Goal: Information Seeking & Learning: Learn about a topic

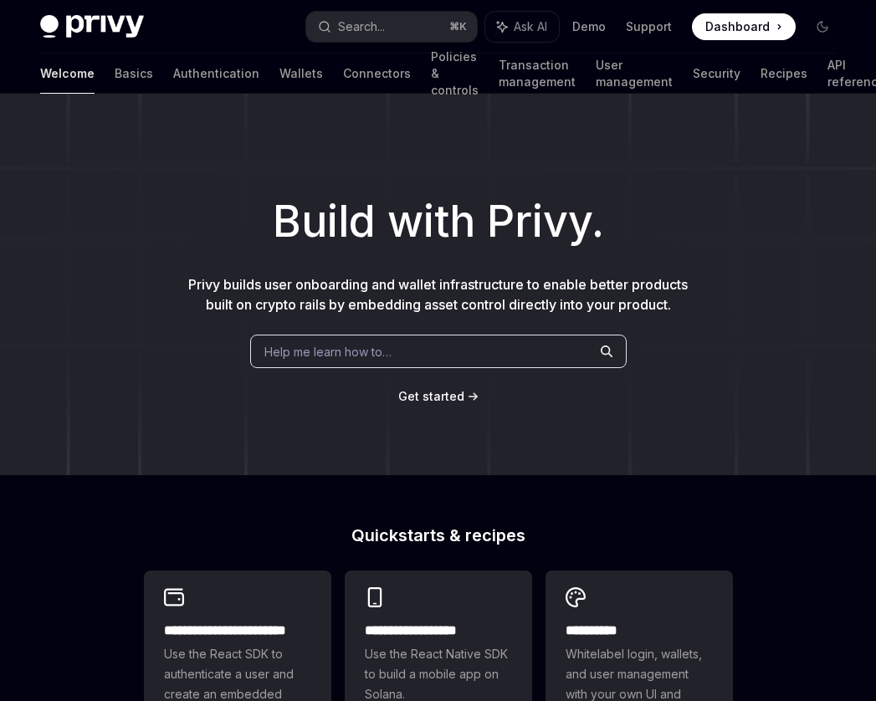
scroll to position [463, 0]
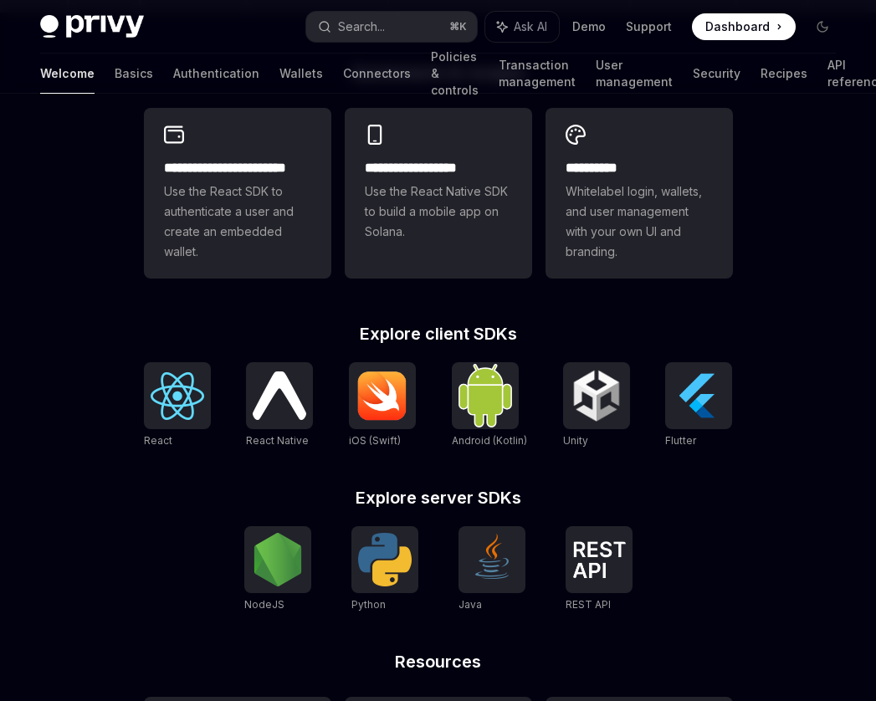
click at [736, 420] on div "**********" at bounding box center [438, 466] width 643 height 804
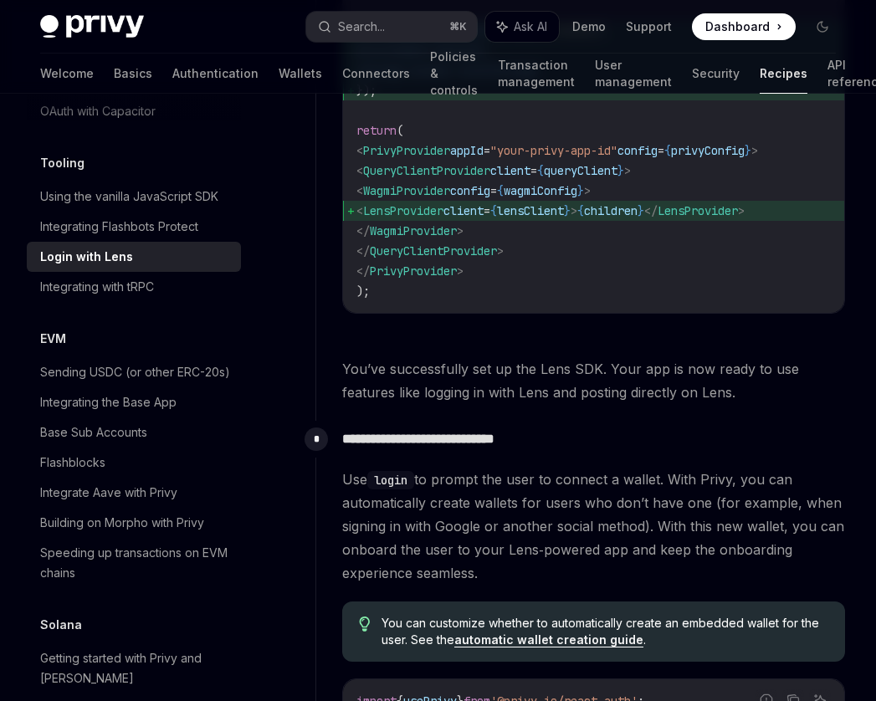
scroll to position [1461, 0]
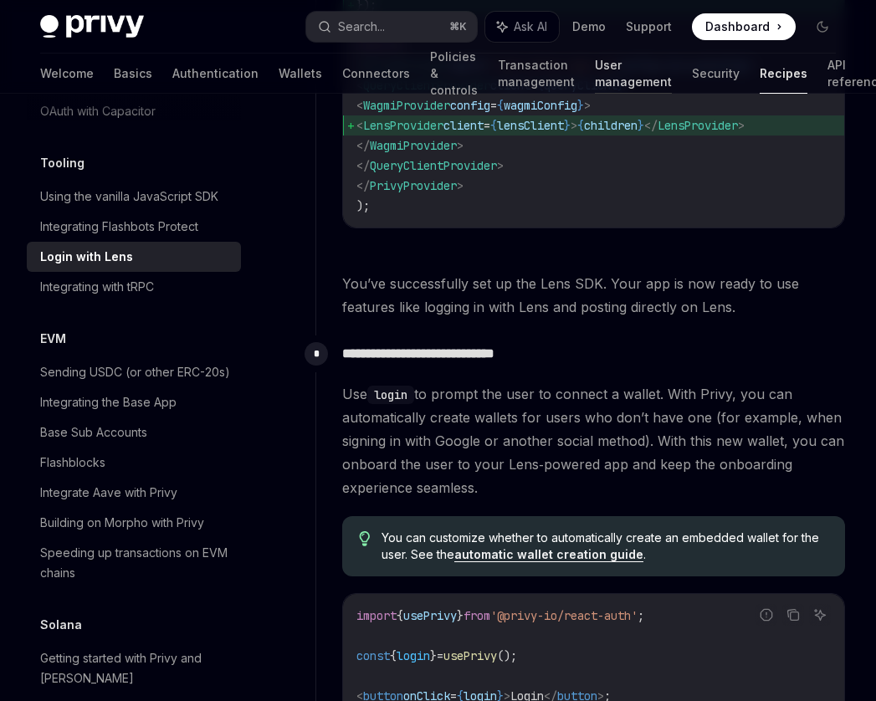
click at [595, 64] on link "User management" at bounding box center [633, 74] width 77 height 40
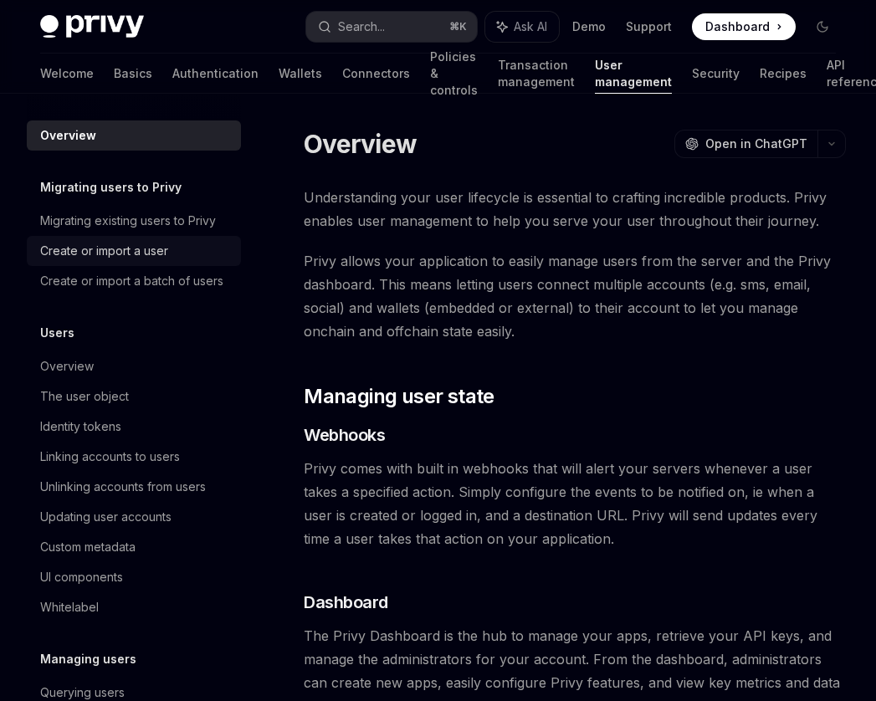
click at [182, 253] on div "Create or import a user" at bounding box center [135, 251] width 191 height 20
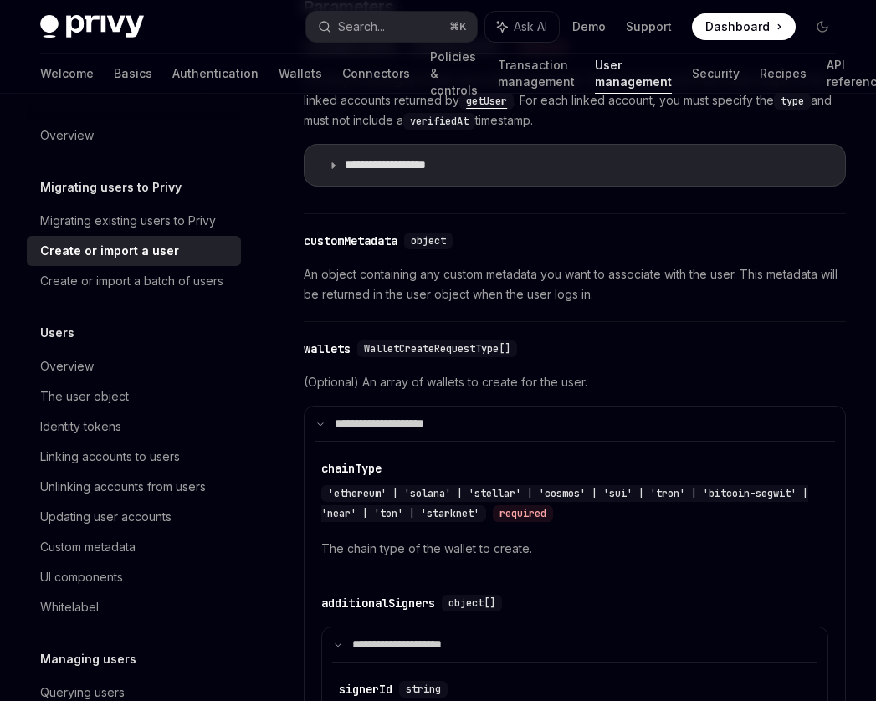
scroll to position [817, 0]
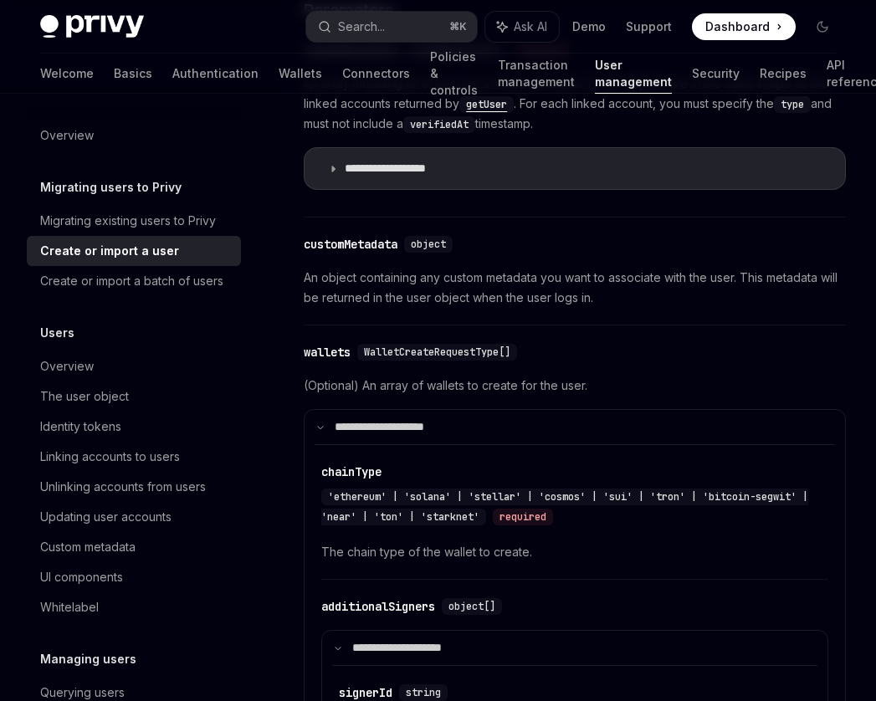
click at [527, 141] on div "**********" at bounding box center [575, 132] width 542 height 116
click at [521, 178] on summary "**********" at bounding box center [575, 168] width 541 height 41
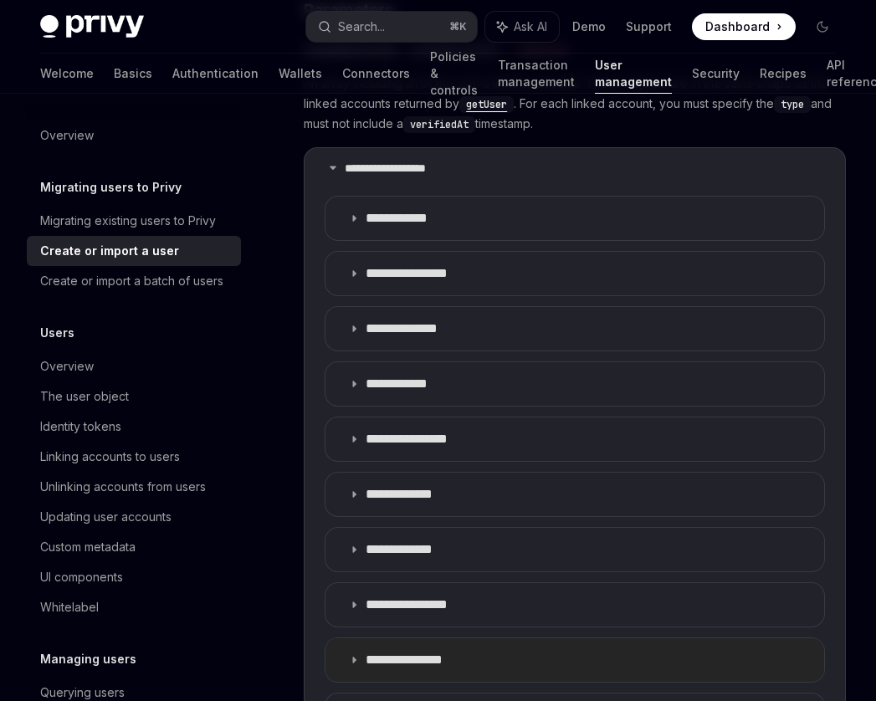
click at [454, 653] on p "**********" at bounding box center [419, 660] width 107 height 17
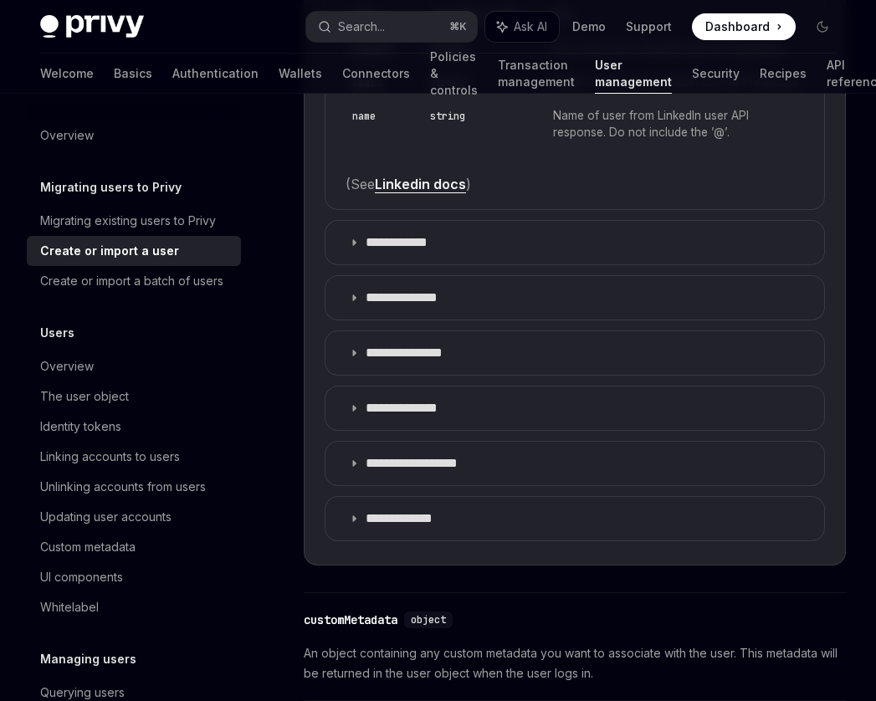
scroll to position [1697, 0]
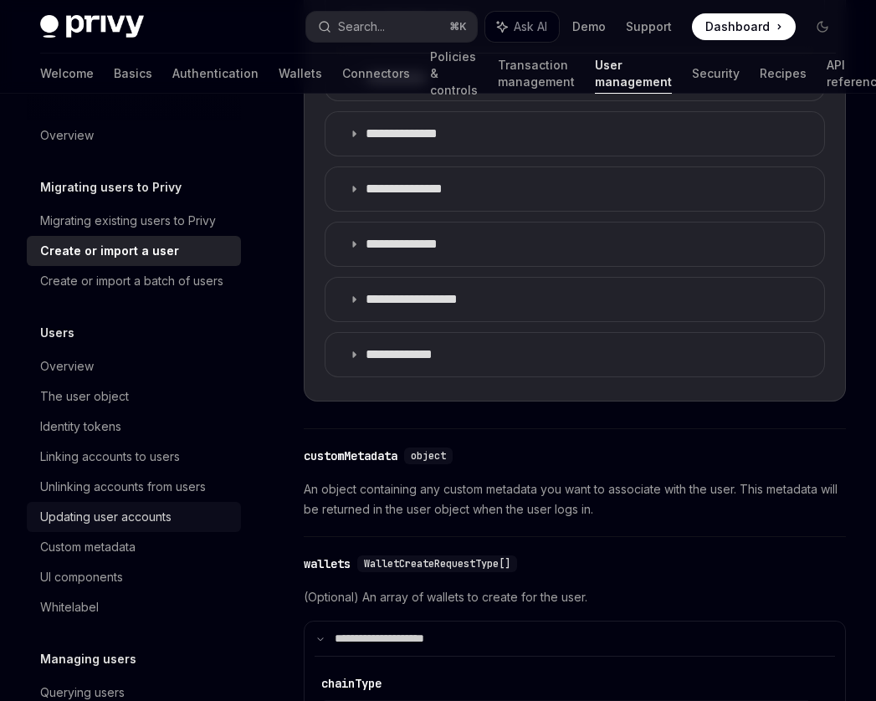
click at [181, 527] on div "Updating user accounts" at bounding box center [135, 517] width 191 height 20
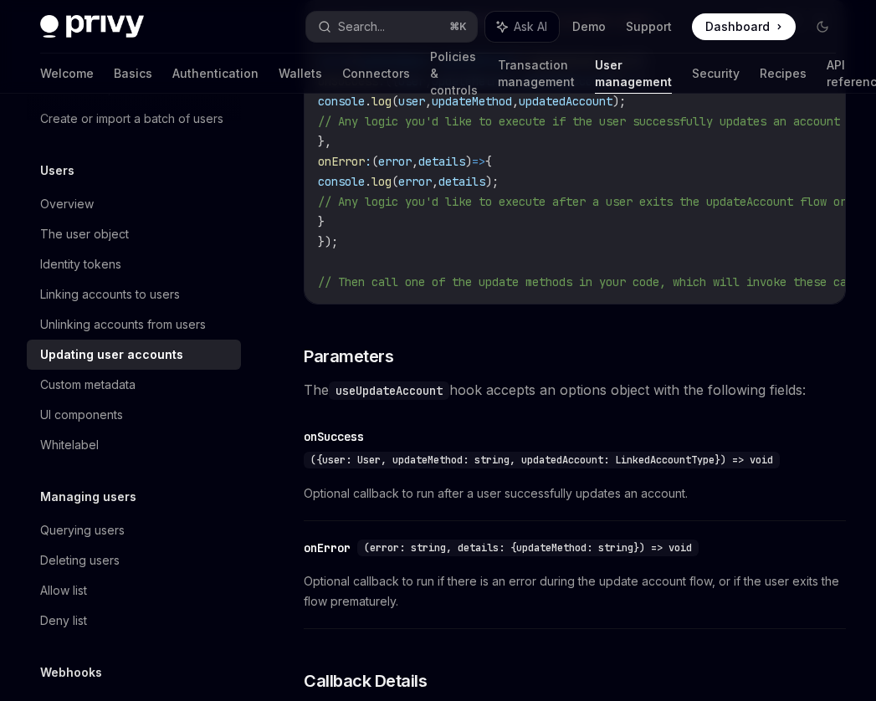
scroll to position [160, 0]
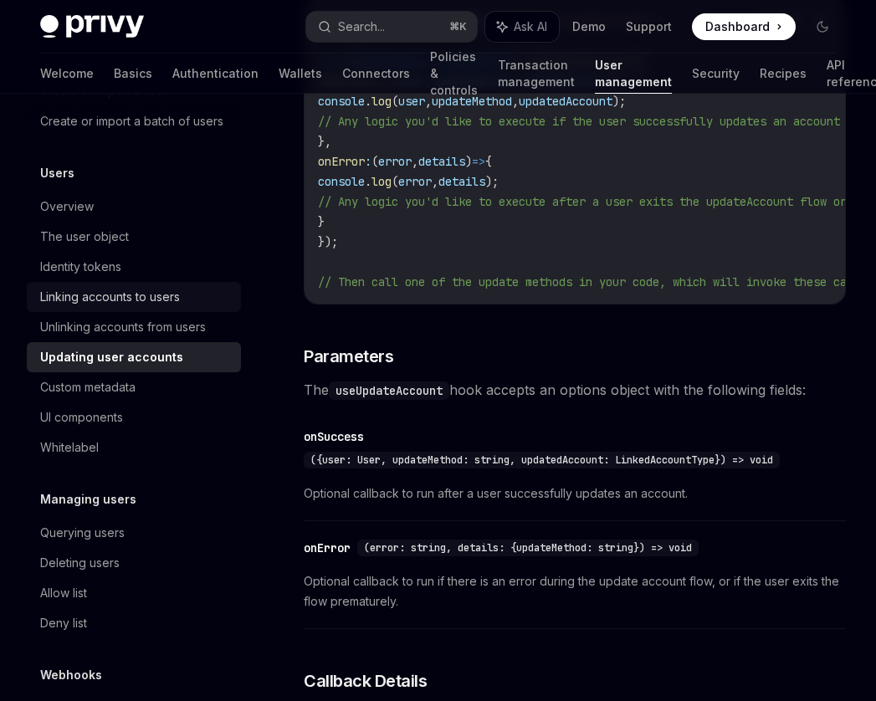
click at [129, 312] on link "Linking accounts to users" at bounding box center [134, 297] width 214 height 30
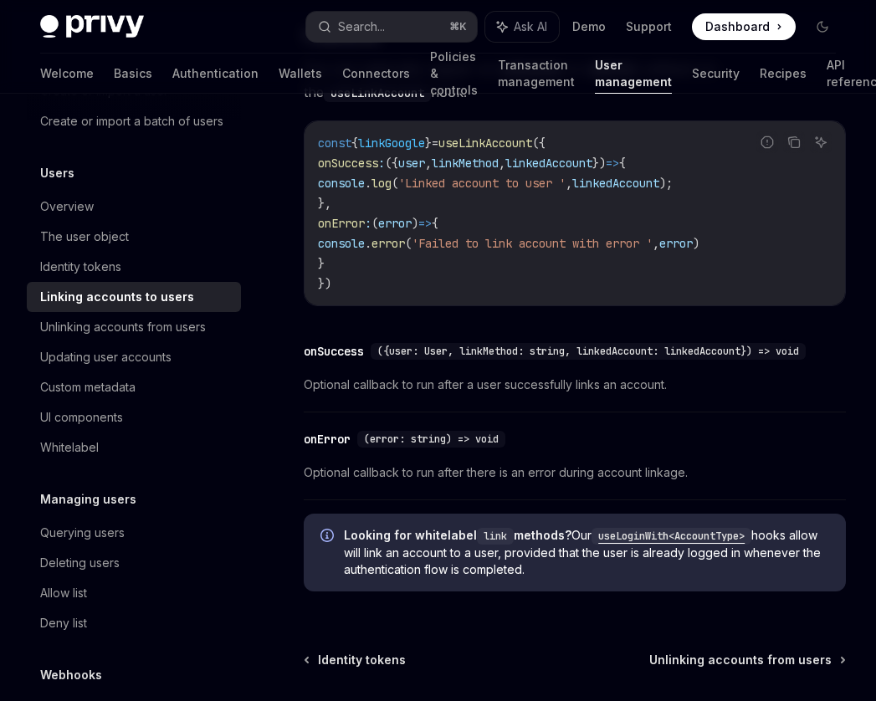
scroll to position [2070, 0]
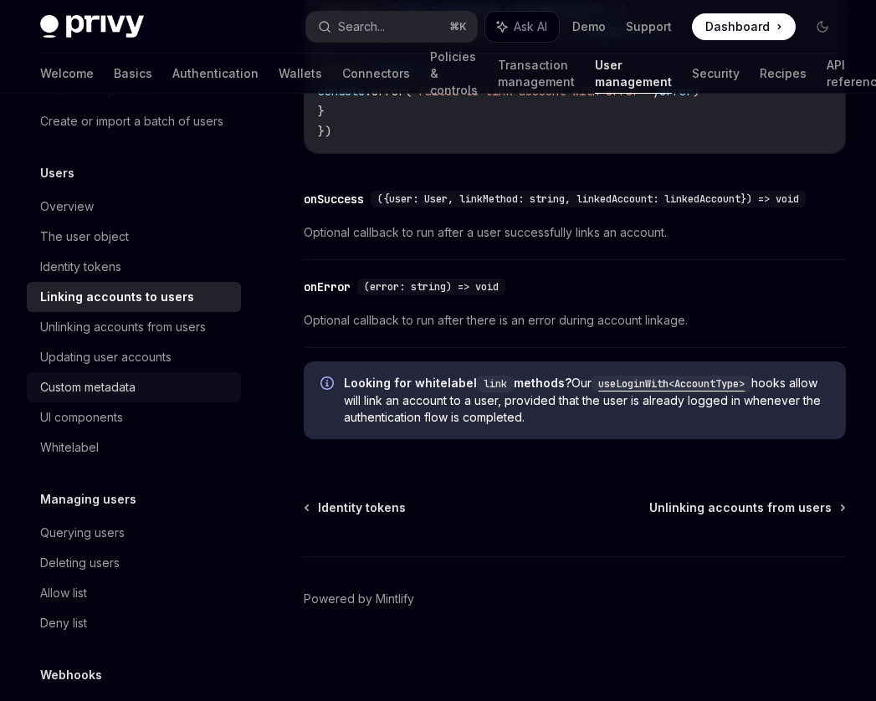
click at [94, 398] on div "Custom metadata" at bounding box center [87, 388] width 95 height 20
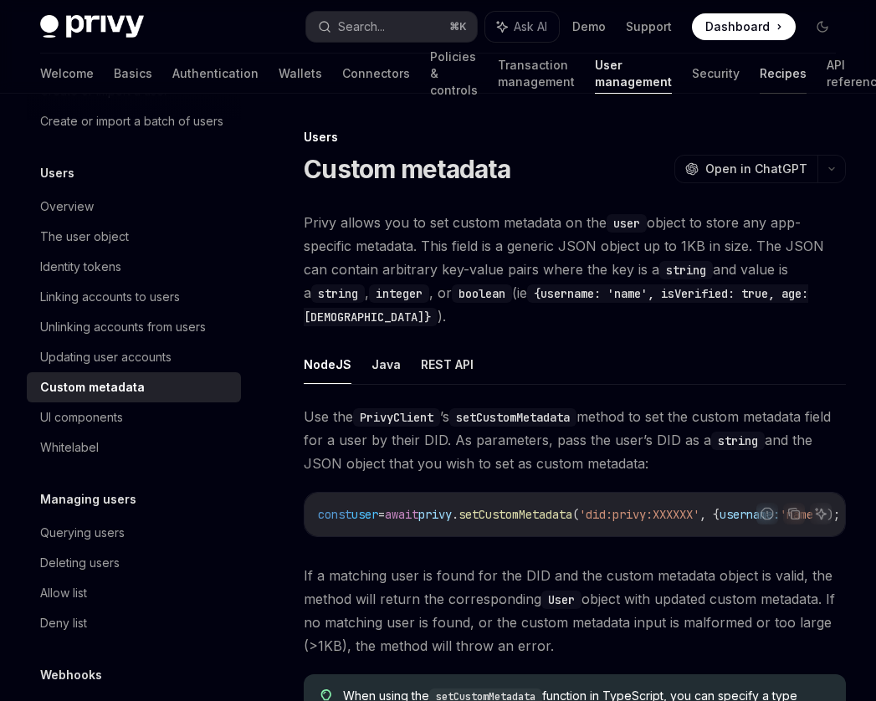
click at [760, 80] on link "Recipes" at bounding box center [783, 74] width 47 height 40
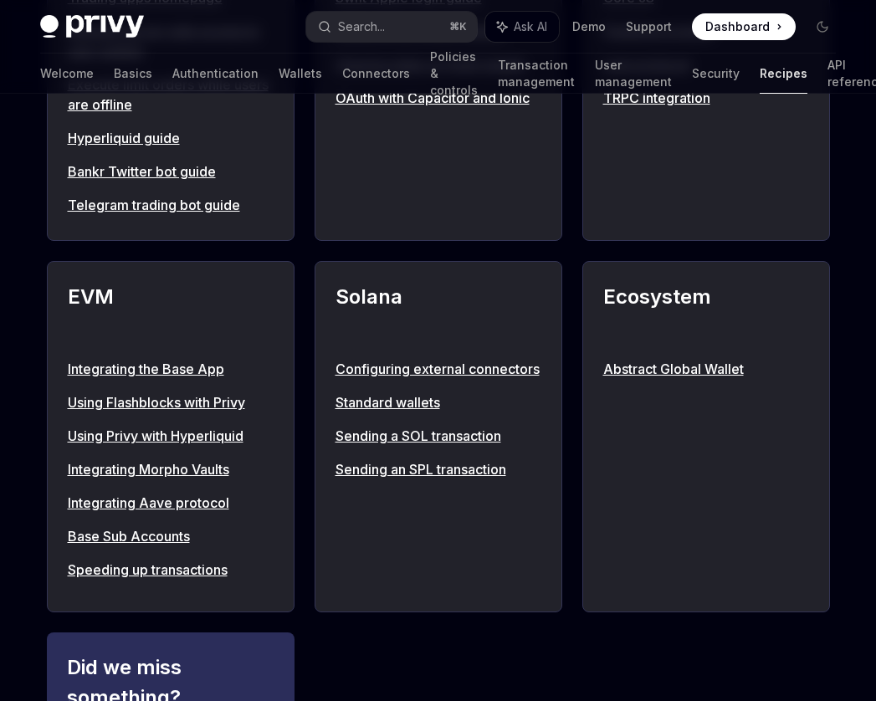
scroll to position [1721, 0]
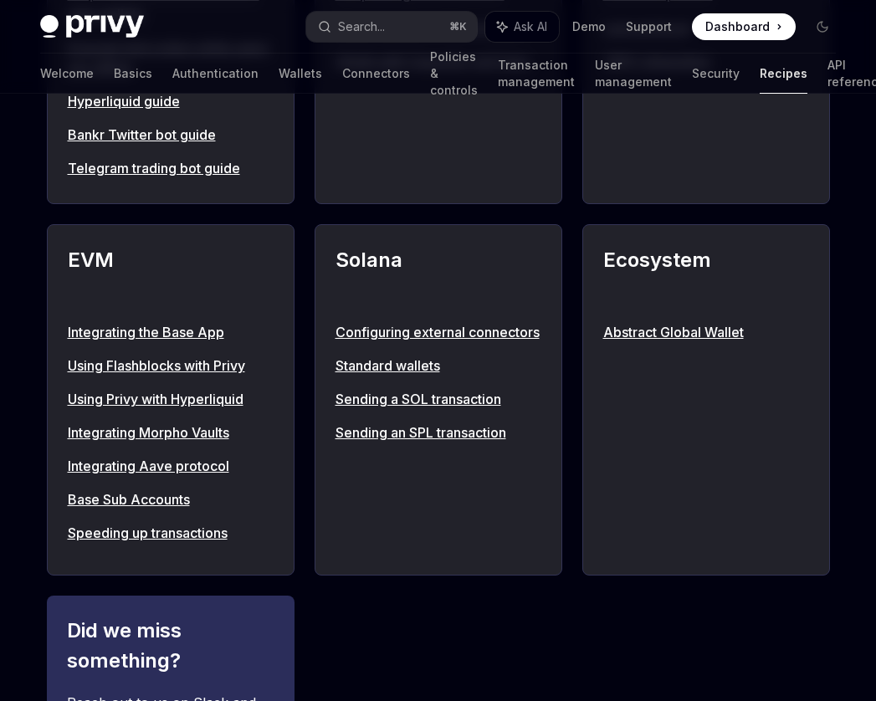
click at [113, 409] on link "Using Privy with Hyperliquid" at bounding box center [171, 399] width 206 height 20
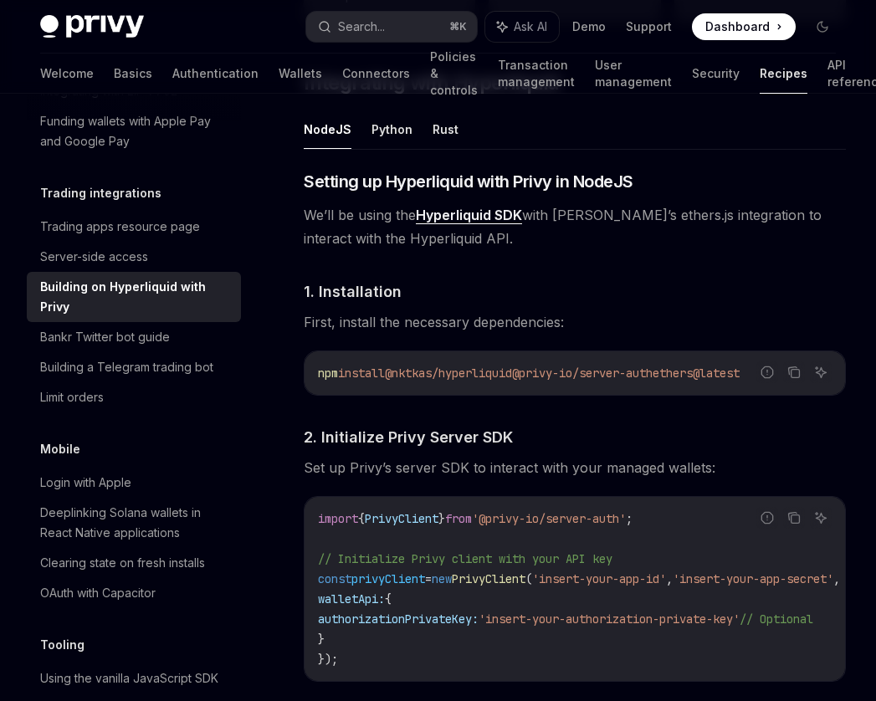
scroll to position [717, 0]
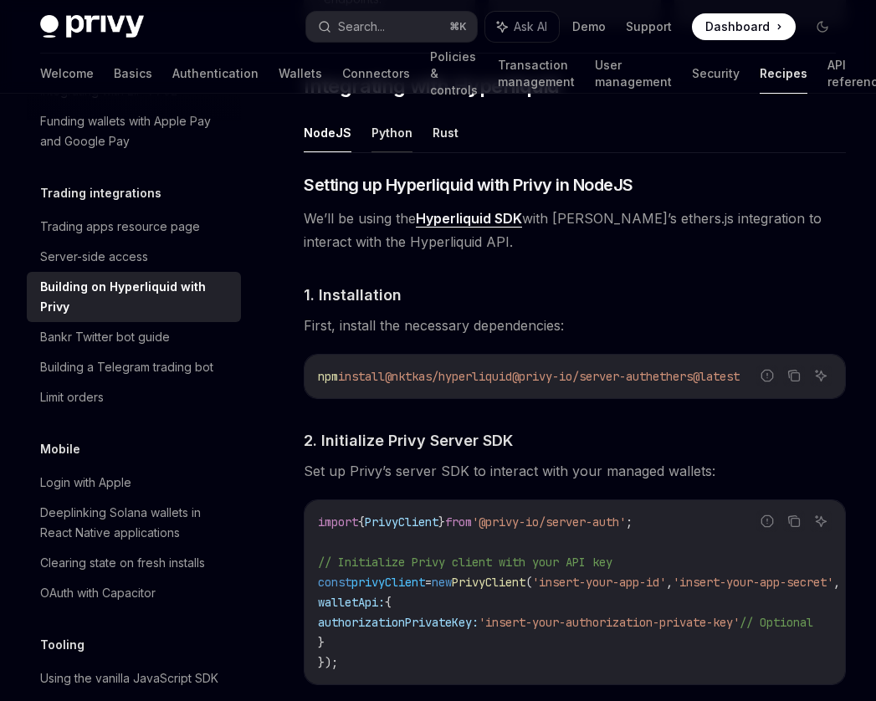
click at [384, 131] on button "Python" at bounding box center [392, 132] width 41 height 39
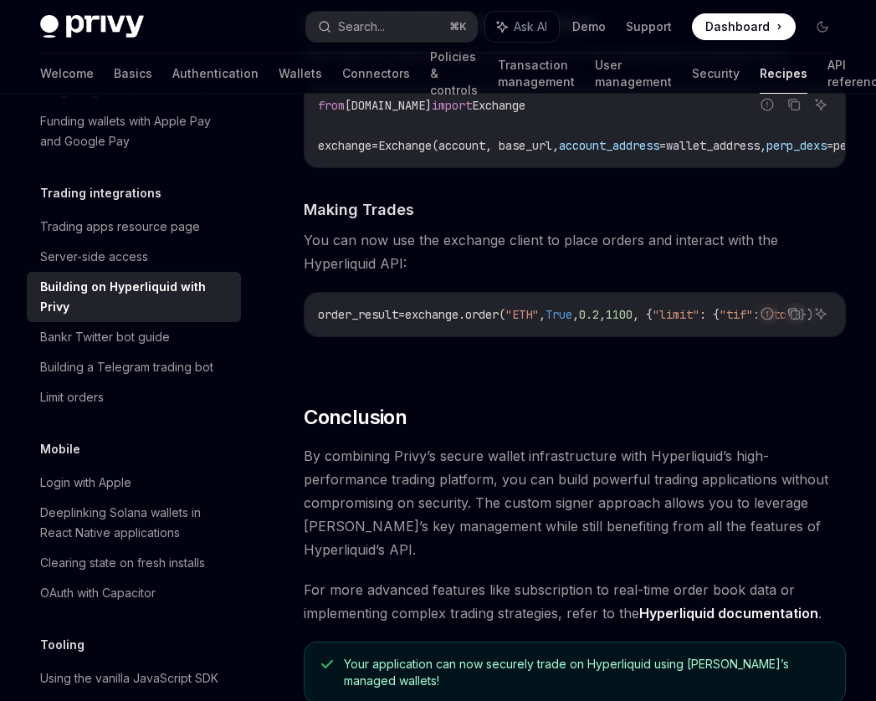
scroll to position [1788, 0]
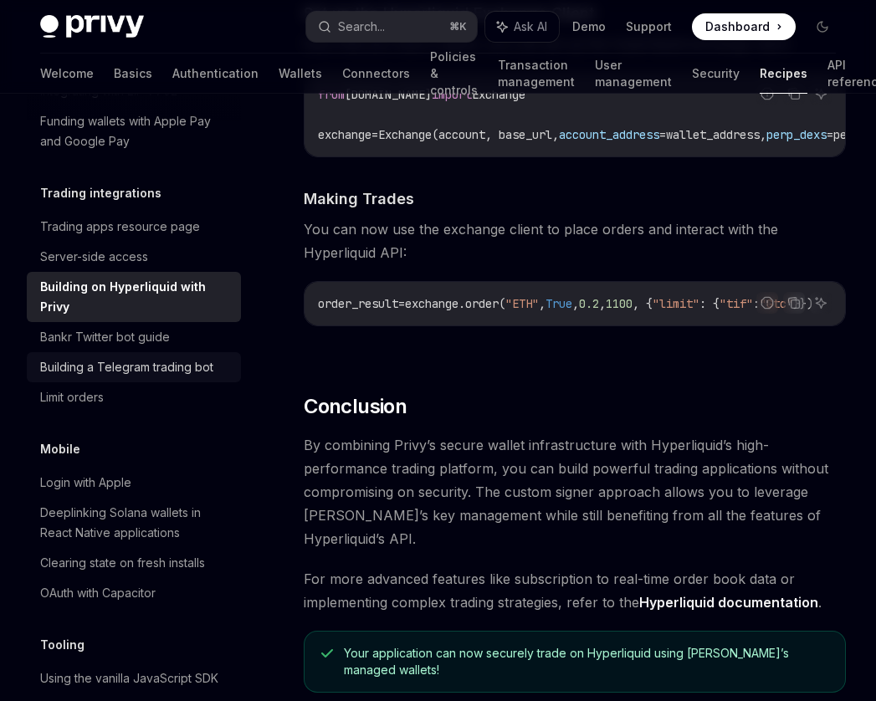
click at [185, 378] on div "Building a Telegram trading bot" at bounding box center [126, 367] width 173 height 20
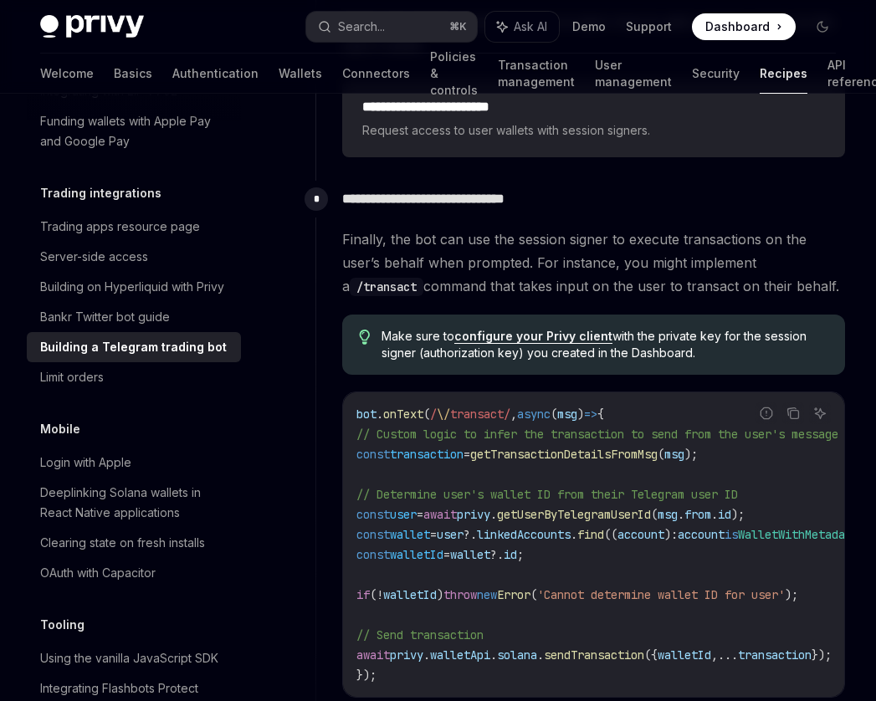
scroll to position [2987, 0]
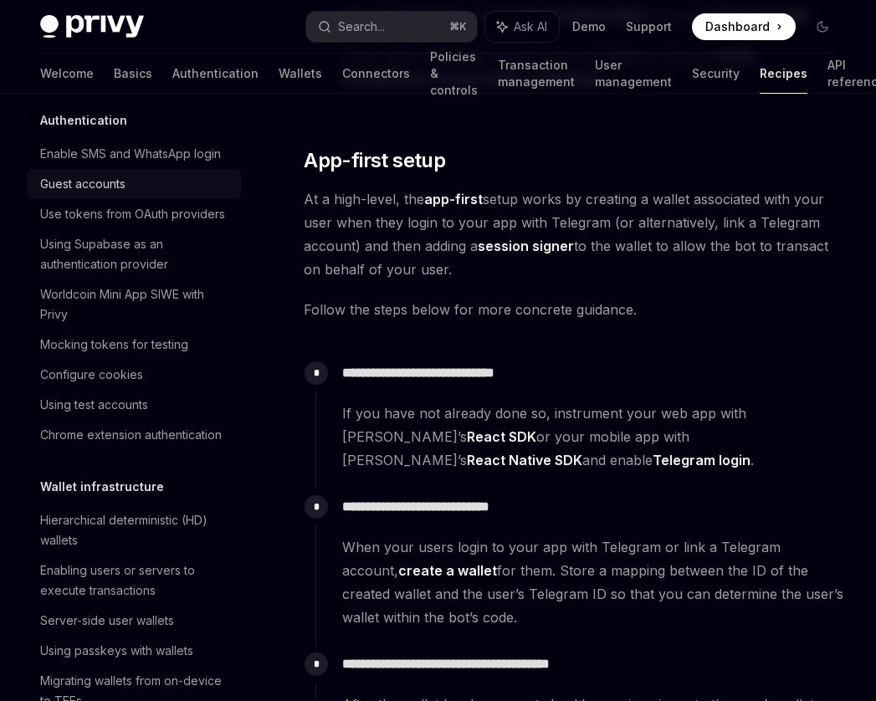
scroll to position [0, 0]
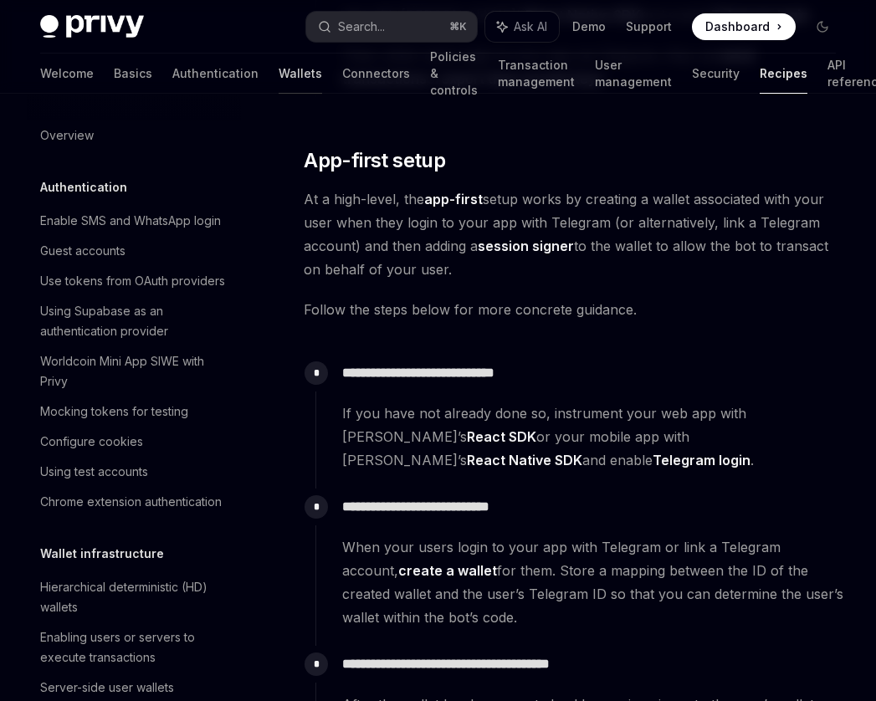
click at [279, 68] on link "Wallets" at bounding box center [301, 74] width 44 height 40
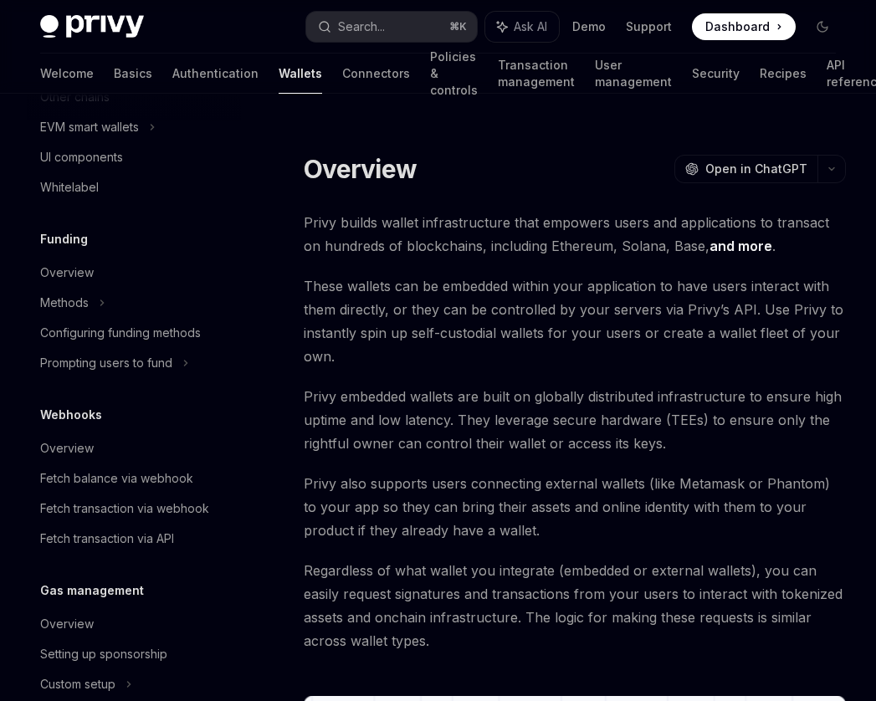
scroll to position [564, 0]
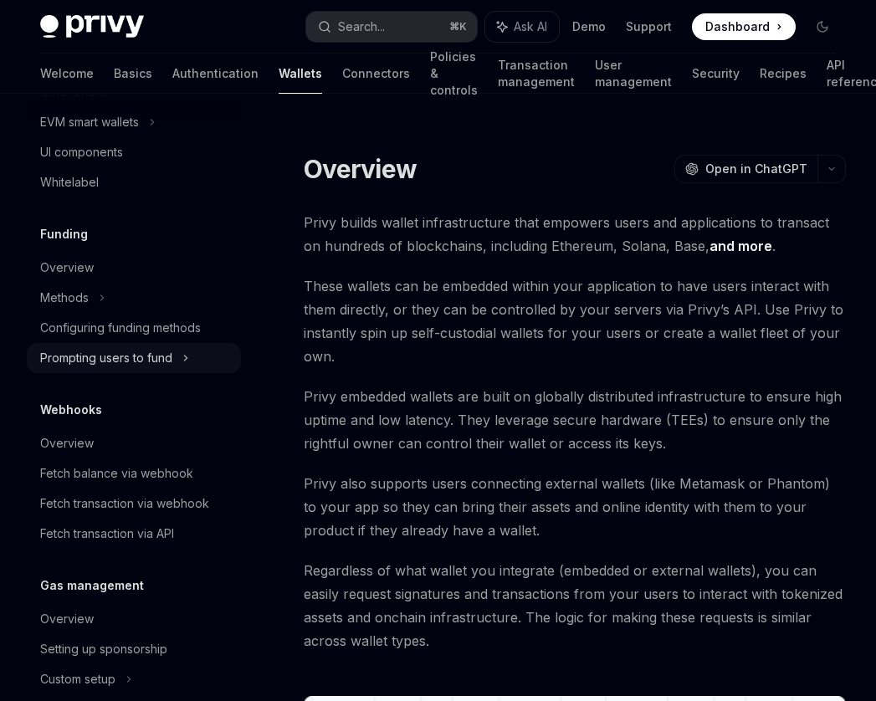
click at [188, 361] on icon at bounding box center [185, 358] width 7 height 20
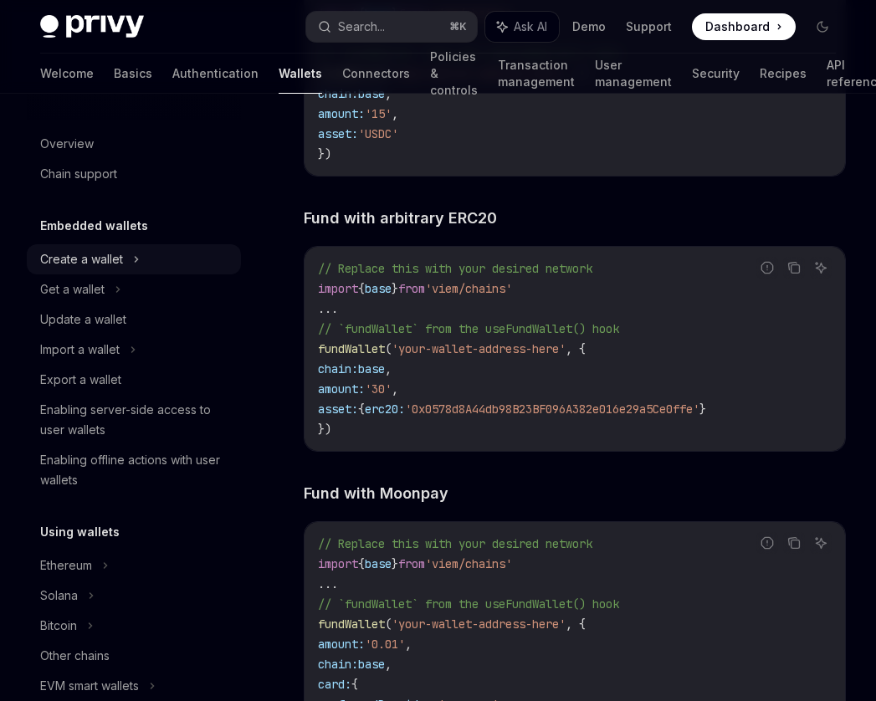
click at [136, 261] on icon at bounding box center [137, 259] width 3 height 5
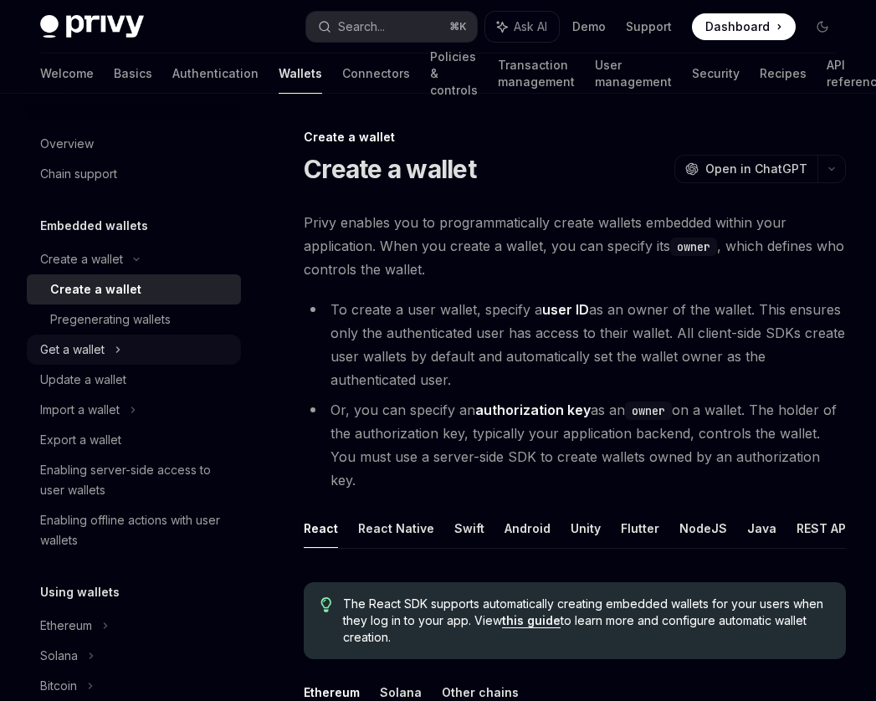
click at [122, 352] on div "Get a wallet" at bounding box center [134, 350] width 214 height 30
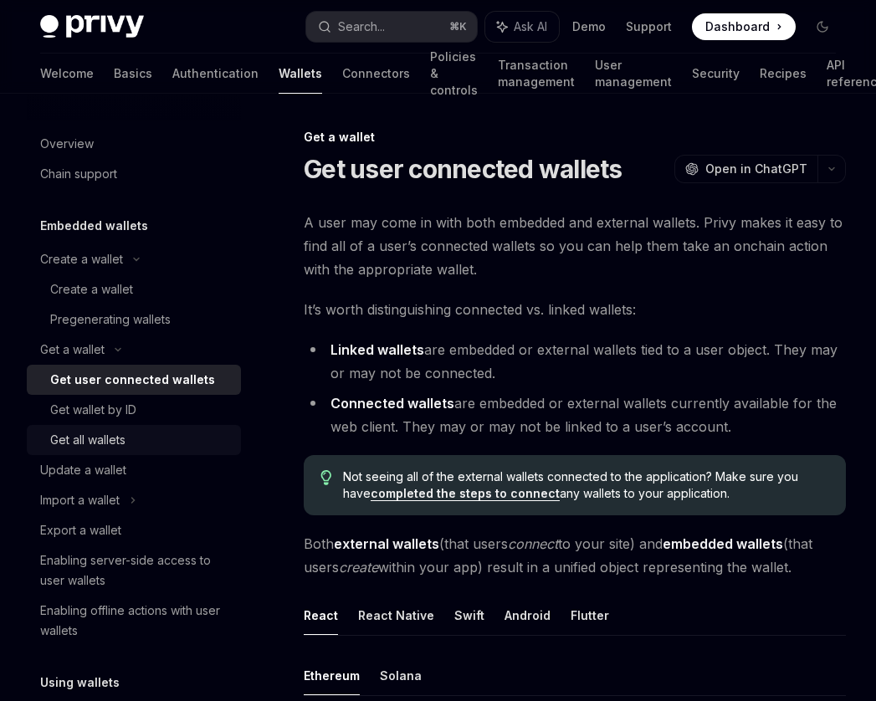
click at [179, 447] on div "Get all wallets" at bounding box center [140, 440] width 181 height 20
type textarea "*"
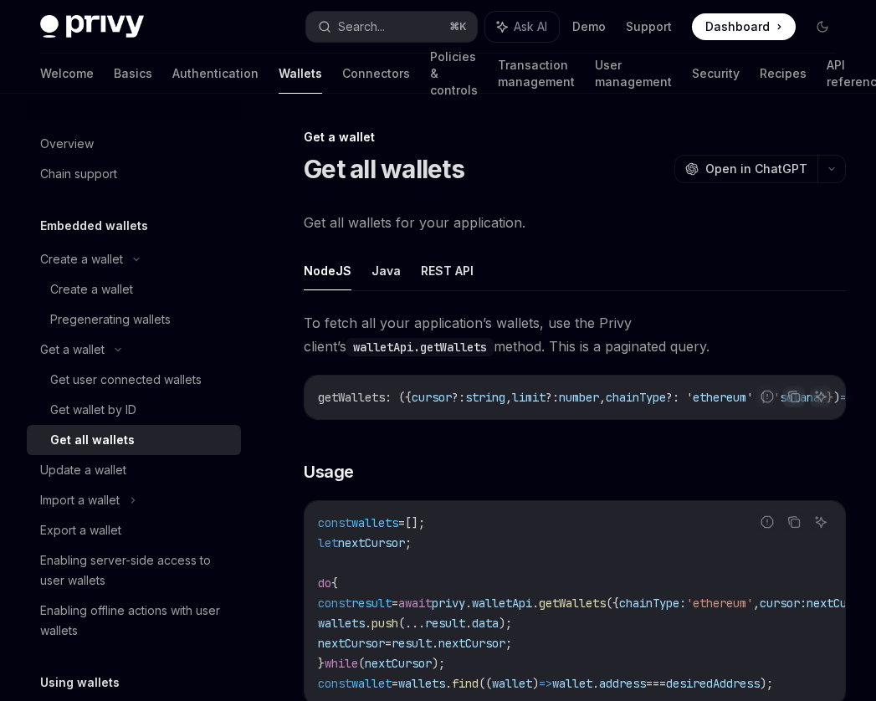
drag, startPoint x: 468, startPoint y: 342, endPoint x: 532, endPoint y: 334, distance: 64.9
click at [532, 334] on span "To fetch all your application’s wallets, use the Privy client’s walletApi.getWa…" at bounding box center [575, 334] width 542 height 47
click at [533, 334] on span "To fetch all your application’s wallets, use the Privy client’s walletApi.getWa…" at bounding box center [575, 334] width 542 height 47
click at [532, 324] on span "To fetch all your application’s wallets, use the Privy client’s walletApi.getWa…" at bounding box center [575, 334] width 542 height 47
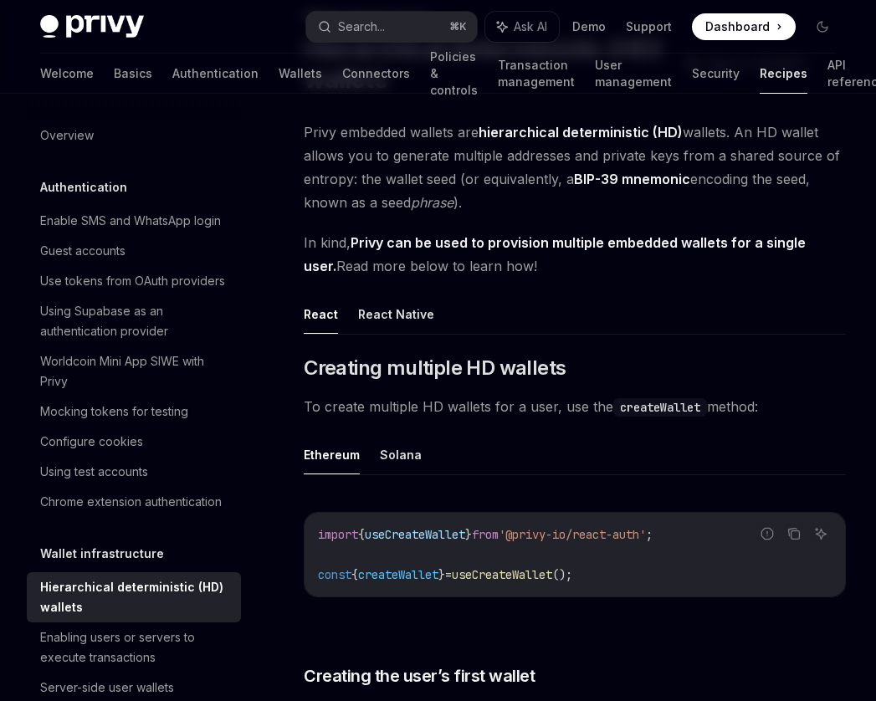
scroll to position [6, 0]
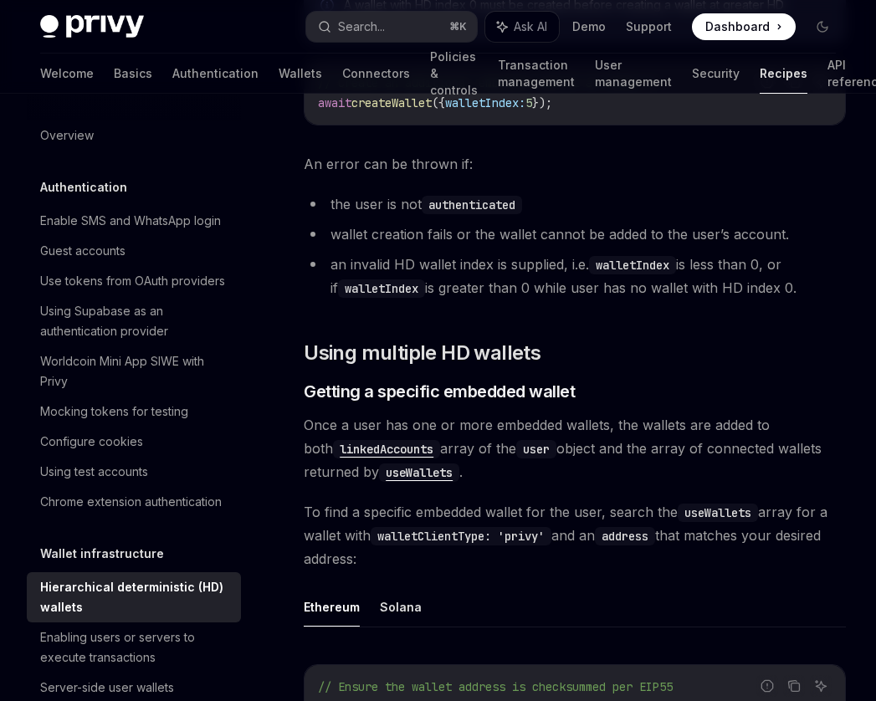
scroll to position [2042, 0]
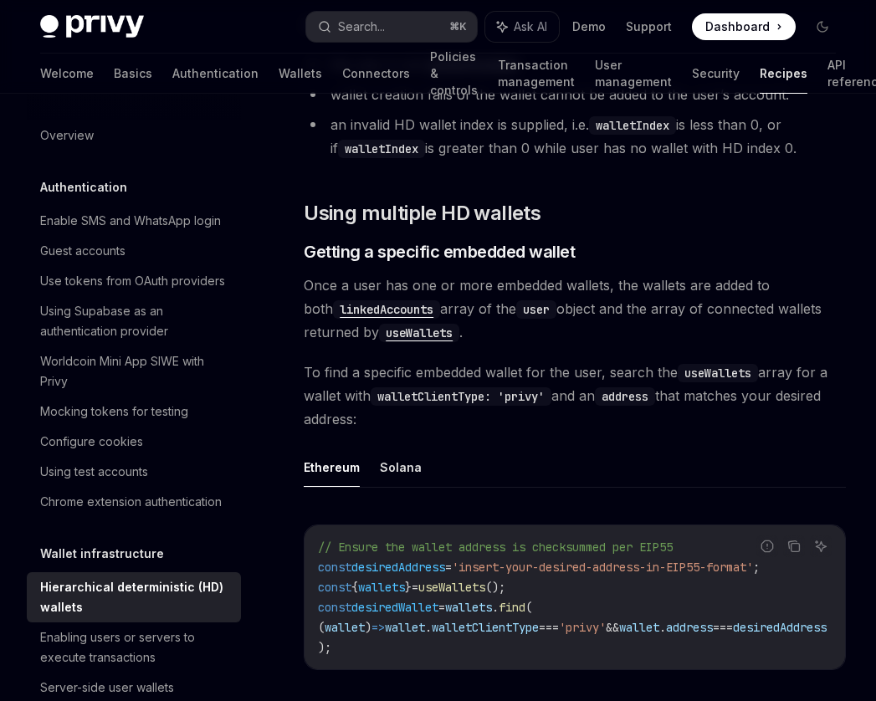
click at [587, 398] on span "To find a specific embedded wallet for the user, search the useWallets array fo…" at bounding box center [575, 396] width 542 height 70
